Goal: Navigation & Orientation: Find specific page/section

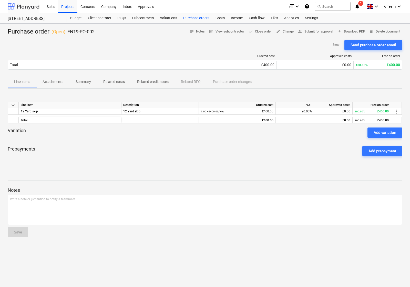
click at [18, 6] on div at bounding box center [24, 6] width 32 height 13
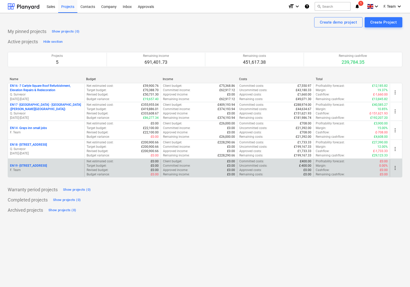
click at [60, 168] on p "F. Team" at bounding box center [46, 170] width 72 height 4
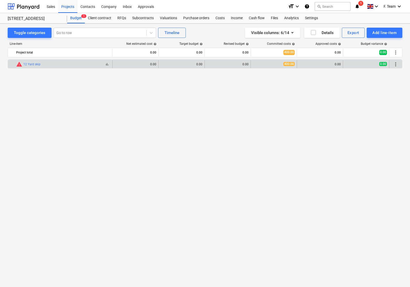
click at [44, 65] on div "bar_chart warning 12 Yard skip" at bounding box center [63, 64] width 94 height 6
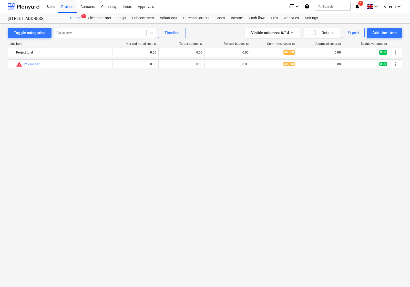
click at [111, 117] on div "bar_chart warning 12 Yard skip edit 0.00 edit 0.00 edit 0.00 400.00 0.00 0.00 m…" at bounding box center [205, 162] width 394 height 206
